Goal: Information Seeking & Learning: Learn about a topic

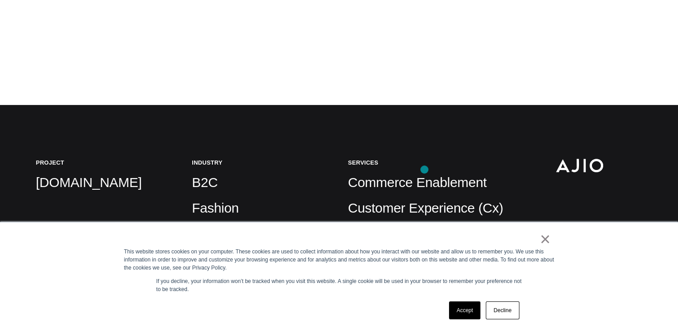
scroll to position [229, 0]
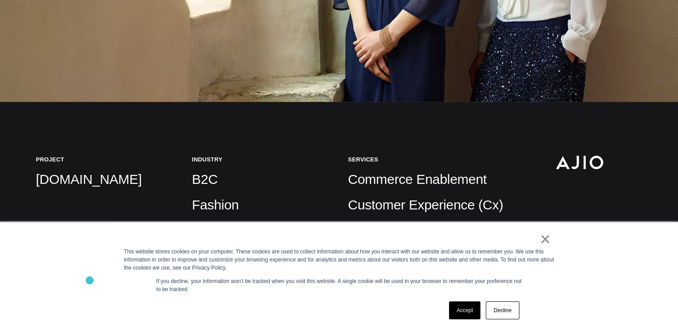
click at [90, 280] on div "× This website stores cookies on your computer. These cookies are used to colle…" at bounding box center [339, 276] width 678 height 109
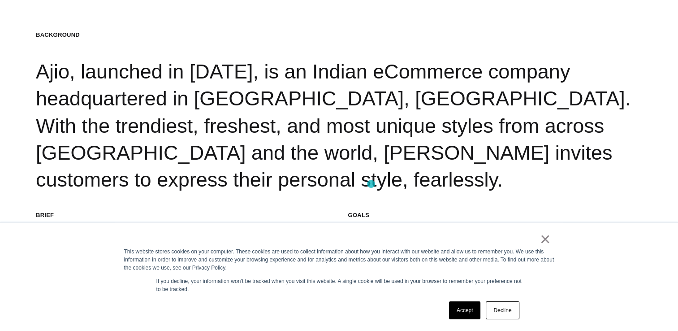
scroll to position [867, 0]
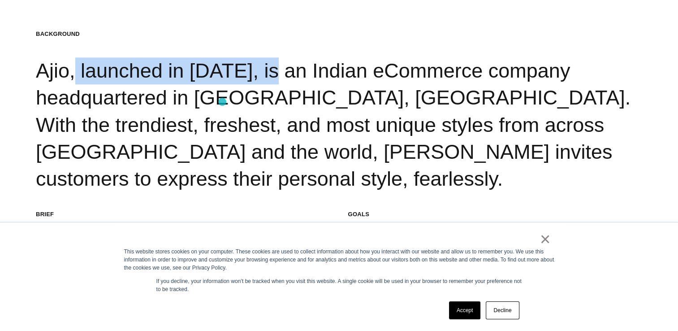
drag, startPoint x: 39, startPoint y: 94, endPoint x: 222, endPoint y: 102, distance: 183.1
click at [222, 102] on div "Background Ajio, launched in [DATE], is an Indian eCommerce company headquarter…" at bounding box center [339, 111] width 607 height 163
copy div "Ajio, launched in [DATE],"
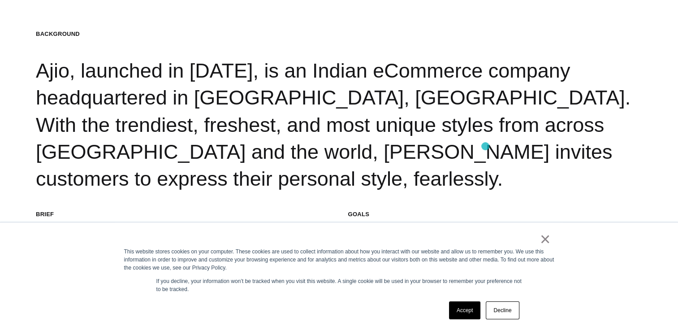
click at [486, 146] on div "Background Ajio, launched in [DATE], is an Indian eCommerce company headquarter…" at bounding box center [339, 111] width 607 height 163
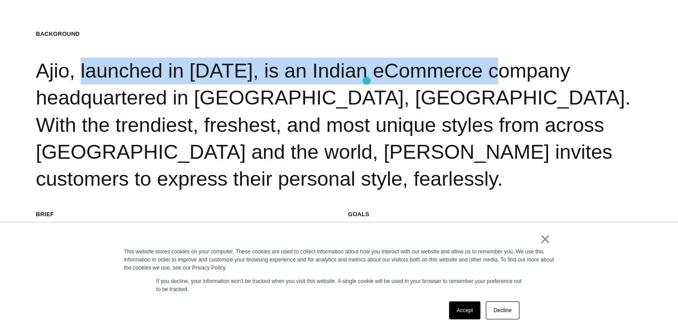
drag, startPoint x: 42, startPoint y: 96, endPoint x: 432, endPoint y: 86, distance: 390.2
click at [432, 86] on div "Background Ajio, launched in [DATE], is an Indian eCommerce company headquarter…" at bounding box center [339, 111] width 607 height 163
click at [310, 71] on div "Background Ajio, launched in [DATE], is an Indian eCommerce company headquarter…" at bounding box center [339, 111] width 607 height 163
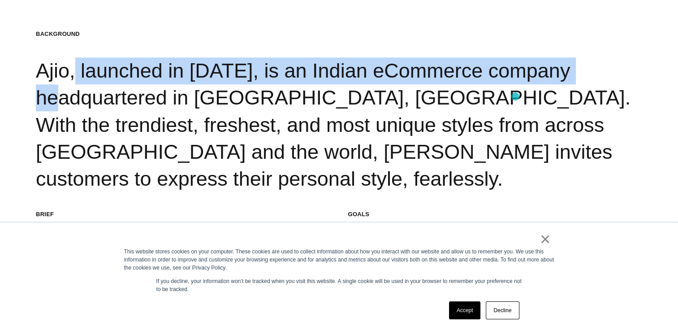
drag, startPoint x: 35, startPoint y: 92, endPoint x: 516, endPoint y: 96, distance: 480.7
click at [516, 96] on section "Background Ajio, launched in [DATE], is an Indian eCommerce company headquarter…" at bounding box center [339, 154] width 678 height 331
copy div "Ajio, launched in [DATE], is an Indian eCommerce company"
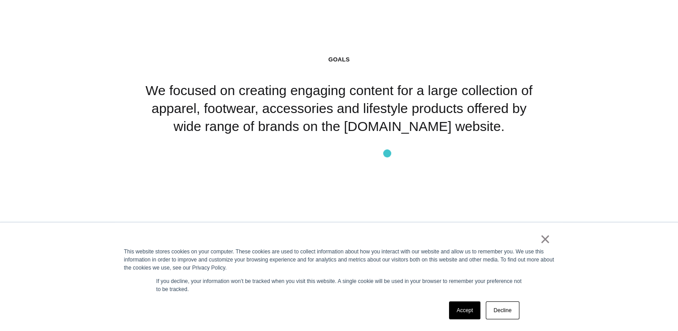
scroll to position [2980, 0]
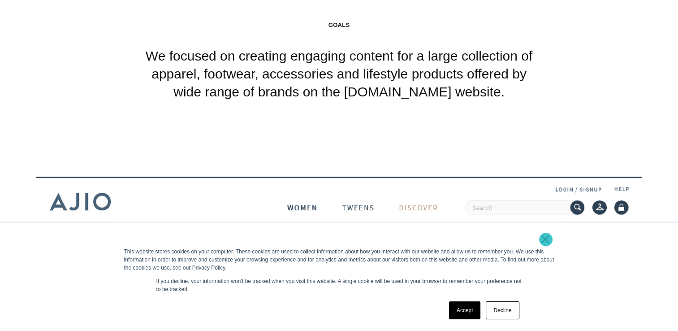
click at [546, 239] on link "×" at bounding box center [545, 239] width 11 height 8
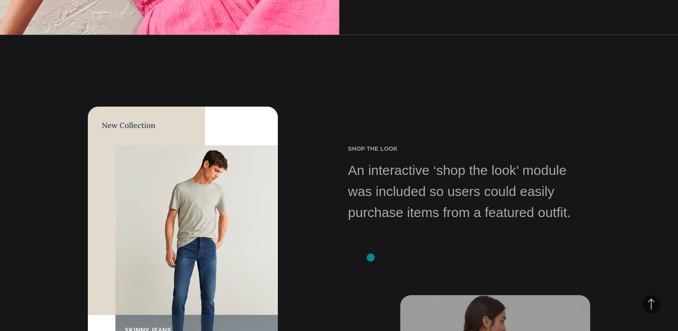
scroll to position [4611, 0]
drag, startPoint x: 352, startPoint y: 160, endPoint x: 509, endPoint y: 214, distance: 166.5
copy div "An interactive ‘shop the look’ module was included so users could easily purcha…"
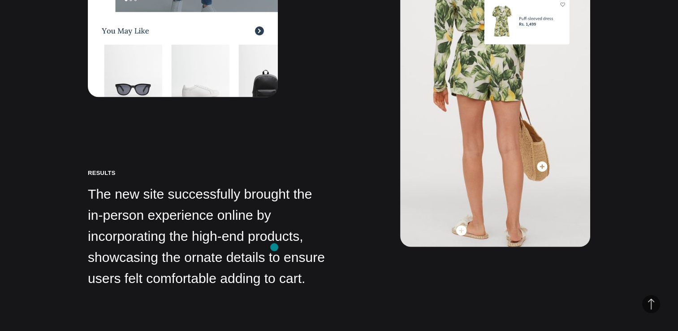
scroll to position [4952, 0]
drag, startPoint x: 93, startPoint y: 182, endPoint x: 256, endPoint y: 308, distance: 206.2
click at [256, 308] on section "Results The new site successfully brought the in-person experience online by in…" at bounding box center [339, 27] width 678 height 668
drag, startPoint x: 256, startPoint y: 308, endPoint x: 257, endPoint y: 157, distance: 150.7
click at [257, 169] on h2 "Results" at bounding box center [209, 173] width 242 height 8
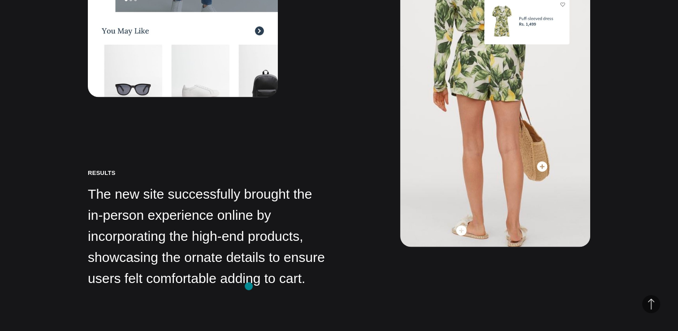
drag, startPoint x: 84, startPoint y: 180, endPoint x: 249, endPoint y: 291, distance: 199.3
click at [249, 291] on section "Results The new site successfully brought the in-person experience online by in…" at bounding box center [339, 27] width 678 height 668
copy div "The new site successfully brought the in-person experience online by incorporat…"
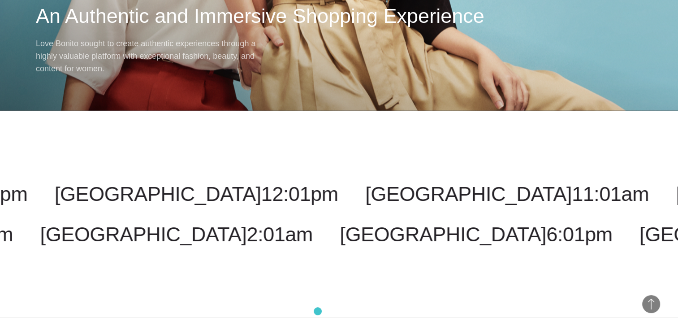
scroll to position [5533, 0]
drag, startPoint x: 610, startPoint y: 243, endPoint x: 418, endPoint y: 287, distance: 197.5
click at [418, 287] on div "[GEOGRAPHIC_DATA] 11:02am [GEOGRAPHIC_DATA] 1:02am [US_STATE] 1:02pm [GEOGRAPHI…" at bounding box center [339, 213] width 678 height 207
click at [329, 282] on div "[GEOGRAPHIC_DATA] 11:02am [GEOGRAPHIC_DATA] 1:02am [US_STATE] 1:02pm [GEOGRAPHI…" at bounding box center [339, 213] width 678 height 207
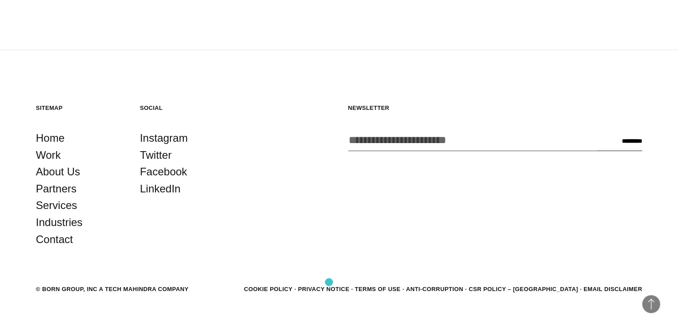
scroll to position [5807, 0]
